Goal: Check status: Check status

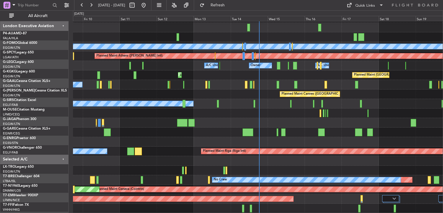
scroll to position [17, 0]
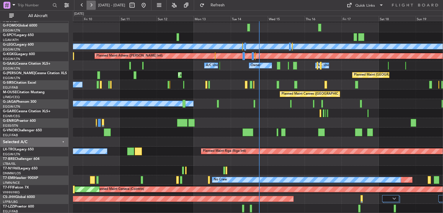
click at [92, 6] on button at bounding box center [91, 5] width 9 height 9
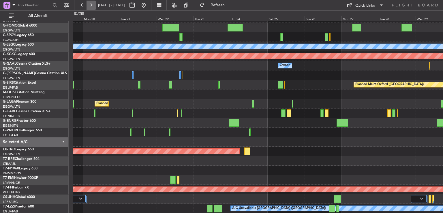
click at [92, 6] on button at bounding box center [91, 5] width 9 height 9
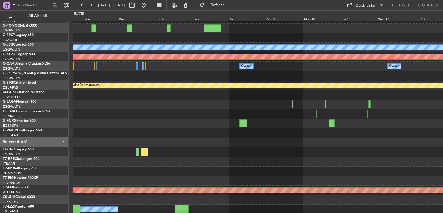
click at [146, 113] on div at bounding box center [258, 114] width 370 height 10
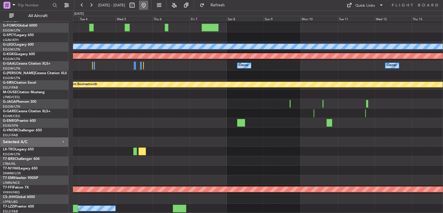
click at [148, 6] on button at bounding box center [143, 5] width 9 height 9
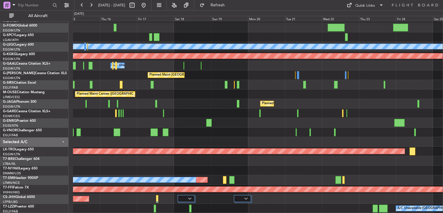
click at [187, 151] on div "Planned Maint [GEOGRAPHIC_DATA] ([GEOGRAPHIC_DATA]) A/C Unavailable [GEOGRAPHIC…" at bounding box center [258, 108] width 370 height 209
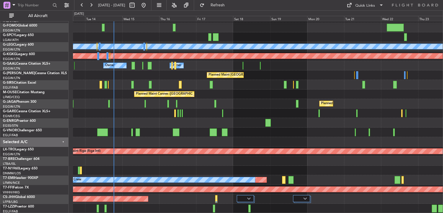
click at [443, 126] on div "Planned Maint [GEOGRAPHIC_DATA] ([GEOGRAPHIC_DATA]) A/C Unavailable [GEOGRAPHIC…" at bounding box center [221, 111] width 443 height 203
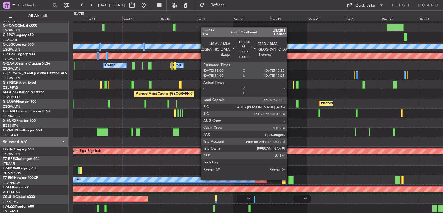
click at [290, 179] on div at bounding box center [291, 180] width 5 height 8
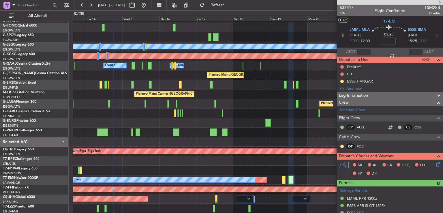
scroll to position [148, 0]
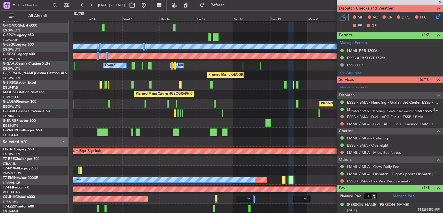
click at [372, 101] on link "ESSB / BMA - Handling - Grafair Jet Center ESSB / BMA" at bounding box center [393, 102] width 93 height 5
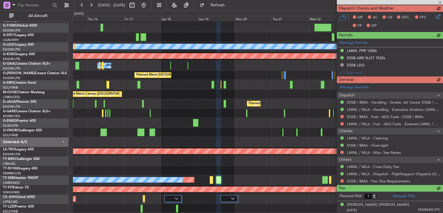
click at [255, 108] on div "Planned Maint [GEOGRAPHIC_DATA] ([GEOGRAPHIC_DATA]) A/C Unavailable [GEOGRAPHIC…" at bounding box center [258, 108] width 370 height 209
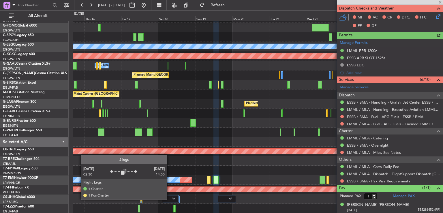
click at [170, 199] on div at bounding box center [170, 198] width 17 height 7
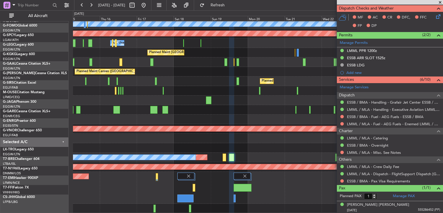
scroll to position [40, 0]
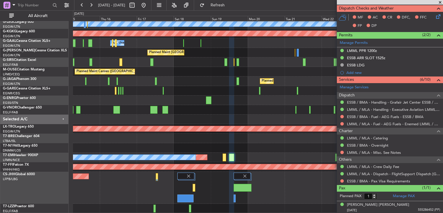
click at [209, 72] on div "Planned Maint [GEOGRAPHIC_DATA] ([GEOGRAPHIC_DATA]) A/C Unavailable [GEOGRAPHIC…" at bounding box center [258, 97] width 370 height 232
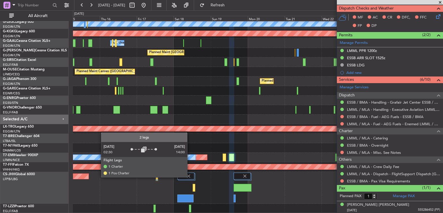
click at [190, 177] on img at bounding box center [188, 175] width 5 height 5
